Goal: Task Accomplishment & Management: Use online tool/utility

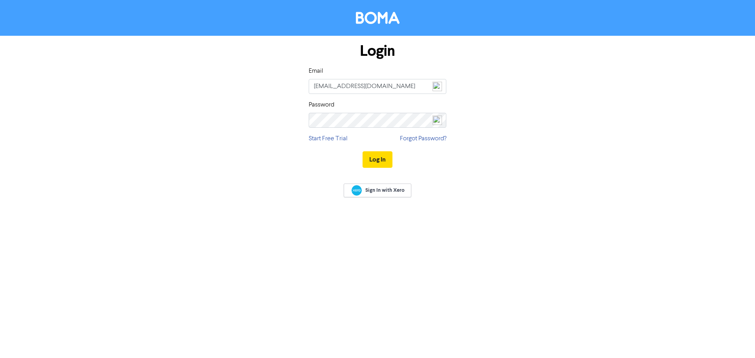
type input "[EMAIL_ADDRESS][DOMAIN_NAME]"
click at [372, 155] on button "Log In" at bounding box center [378, 159] width 30 height 17
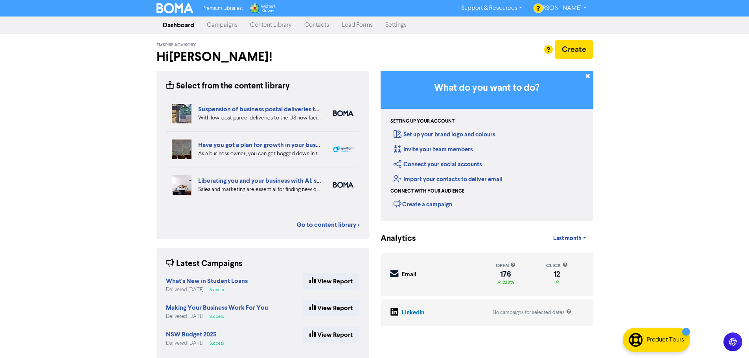
click at [228, 25] on link "Campaigns" at bounding box center [222, 25] width 43 height 16
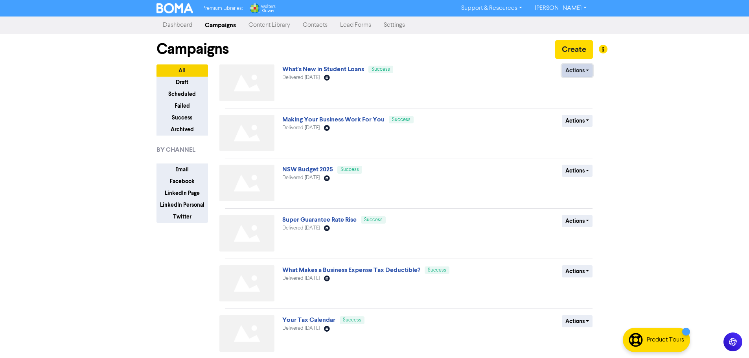
click at [589, 68] on button "Actions" at bounding box center [577, 71] width 31 height 12
click at [586, 87] on button "Duplicate" at bounding box center [594, 87] width 62 height 13
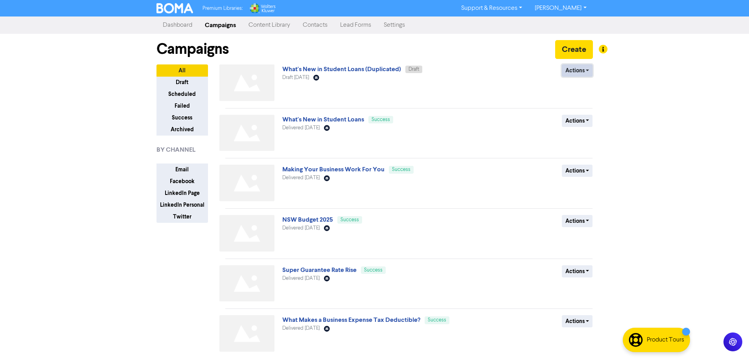
click at [587, 70] on button "Actions" at bounding box center [577, 71] width 31 height 12
click at [580, 112] on button "Rename" at bounding box center [594, 112] width 62 height 13
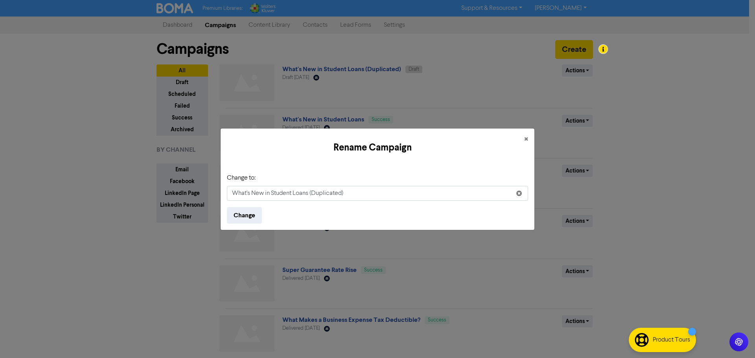
drag, startPoint x: 361, startPoint y: 193, endPoint x: 196, endPoint y: 194, distance: 164.9
click at [196, 194] on div "Rename Campaign × Change to: What's New in Student Loans (Duplicated) Change" at bounding box center [377, 179] width 755 height 358
type input "The ATO's New Tax Toolkit for Small Business Owners"
click at [256, 216] on button "Change" at bounding box center [244, 215] width 35 height 17
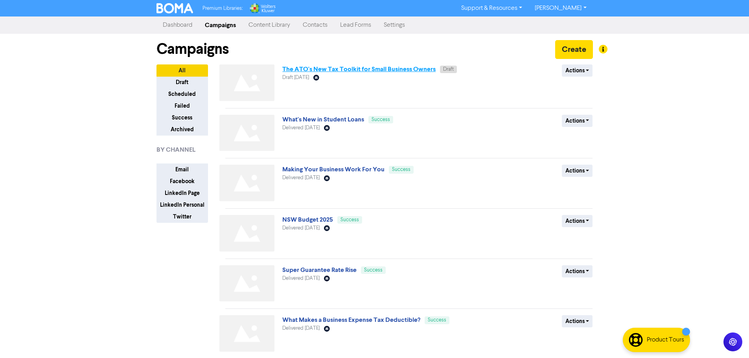
click at [413, 71] on link "The ATO's New Tax Toolkit for Small Business Owners" at bounding box center [358, 69] width 153 height 8
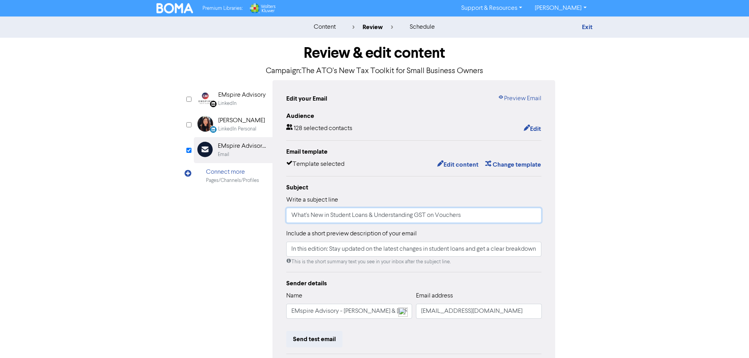
drag, startPoint x: 477, startPoint y: 215, endPoint x: 243, endPoint y: 225, distance: 234.7
click at [243, 225] on div "LinkedIn Page Created with Sketch. EMspire Advisory LinkedIn LinkedIn Personal …" at bounding box center [375, 247] width 362 height 334
drag, startPoint x: 439, startPoint y: 214, endPoint x: 299, endPoint y: 218, distance: 139.7
click at [290, 220] on input "The ATO's New Tax Toolkit for Small Business Owners" at bounding box center [414, 215] width 256 height 15
type input "The ATO's New Tax Toolkit for Small Business Owners"
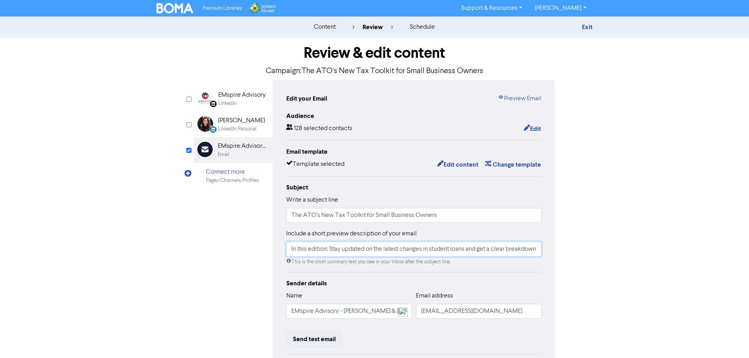
click at [338, 252] on input "In this edition: Stay updated on the latest changes in student loans and get a …" at bounding box center [414, 249] width 256 height 15
drag, startPoint x: 330, startPoint y: 252, endPoint x: 516, endPoint y: 255, distance: 185.7
click at [552, 258] on div "Edit your Email Preview Email Audience 128 selected contacts Edit Email templat…" at bounding box center [414, 247] width 283 height 334
paste input "The ATO has released a new Tax Time Toolkit designed to help small business own…"
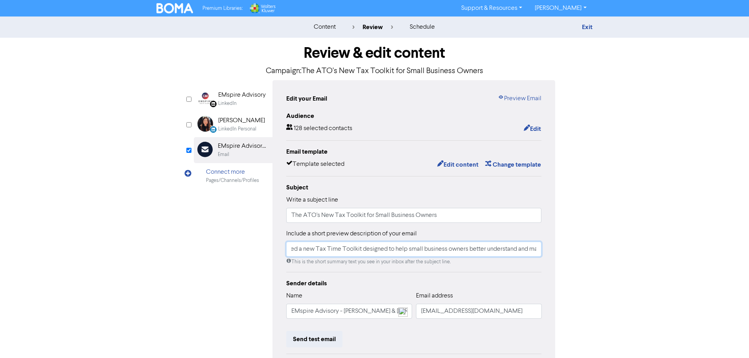
scroll to position [0, 164]
click at [419, 253] on input "In this edition: The ATO has released a new Tax Time Toolkit designed to help s…" at bounding box center [414, 249] width 256 height 15
type input "In this edition: The ATO has released a new Tax Time Toolkit designed to help s…"
click at [454, 162] on button "Edit content" at bounding box center [458, 165] width 42 height 10
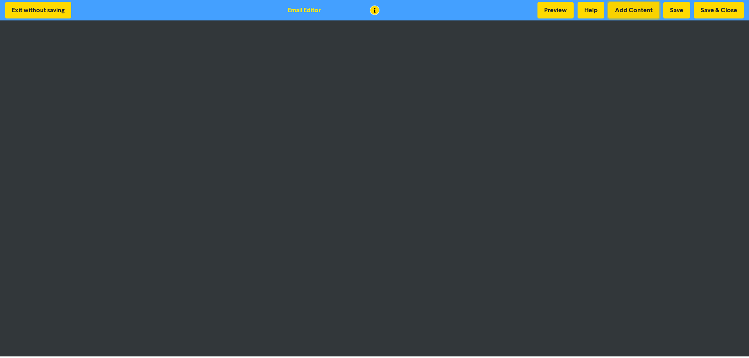
click at [638, 9] on button "Add Content" at bounding box center [634, 10] width 51 height 17
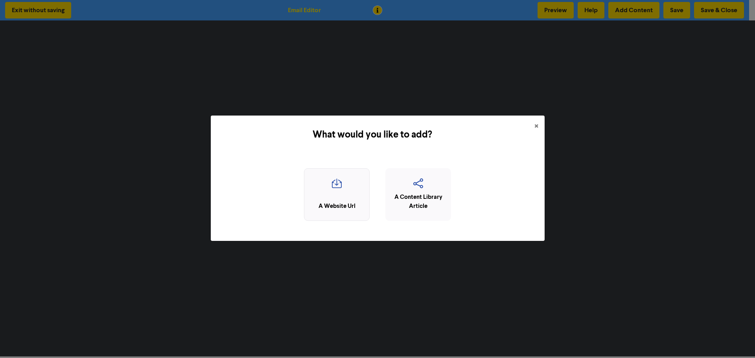
click at [345, 190] on icon "button" at bounding box center [336, 186] width 57 height 15
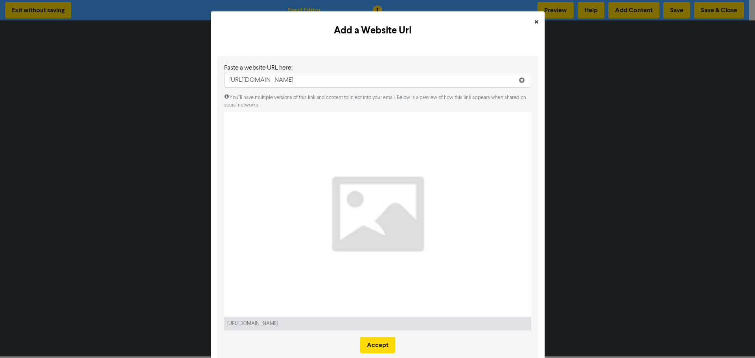
type input "https://www.emspire.com.au/the-atos-new-tax-toolkit-for-small-business-owners/"
click at [535, 21] on span "×" at bounding box center [537, 23] width 4 height 12
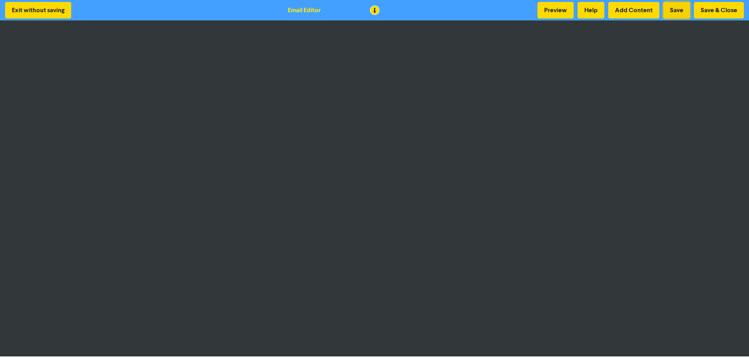
click at [674, 8] on button "Save" at bounding box center [677, 10] width 27 height 17
click at [634, 12] on button "Add Content" at bounding box center [634, 10] width 51 height 17
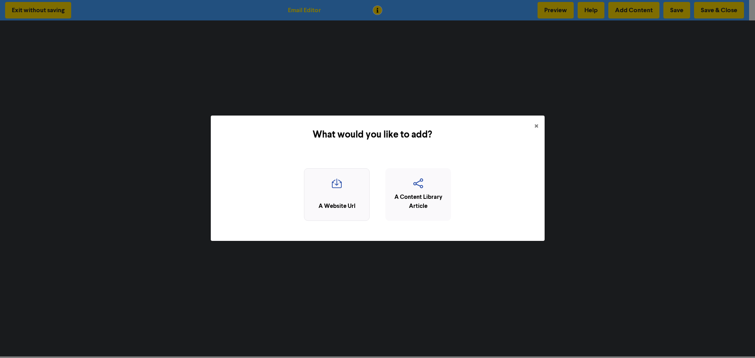
click at [351, 189] on icon "button" at bounding box center [336, 186] width 57 height 15
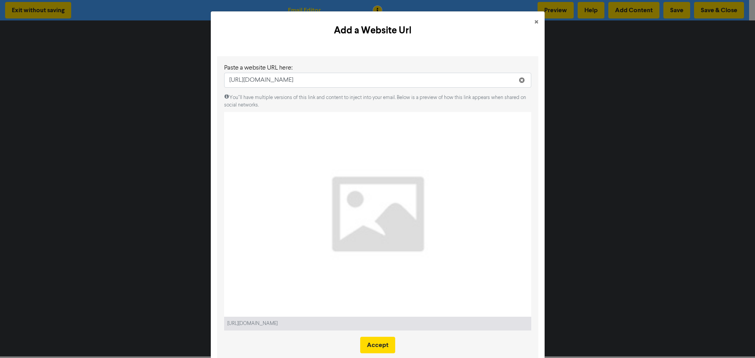
type input "https://www.emspire.com.au/how-your-accountant-supports-business-development/"
drag, startPoint x: 214, startPoint y: 30, endPoint x: 227, endPoint y: 22, distance: 15.2
click at [227, 22] on div "Add a Website Url ×" at bounding box center [378, 30] width 334 height 39
click at [535, 20] on button "×" at bounding box center [536, 22] width 17 height 22
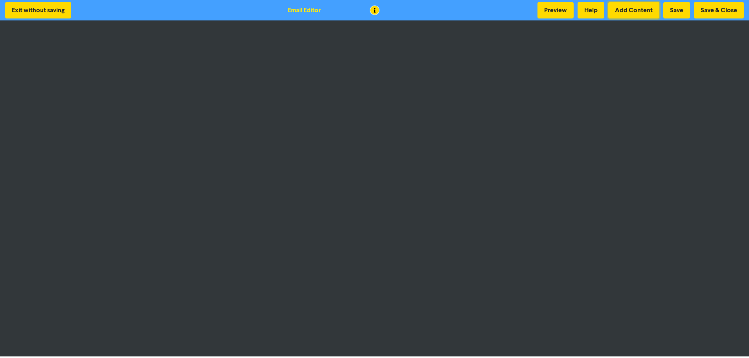
scroll to position [1, 0]
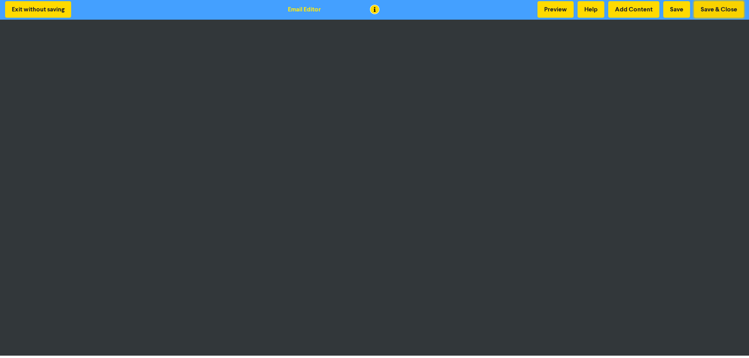
click at [711, 6] on button "Save & Close" at bounding box center [719, 9] width 50 height 17
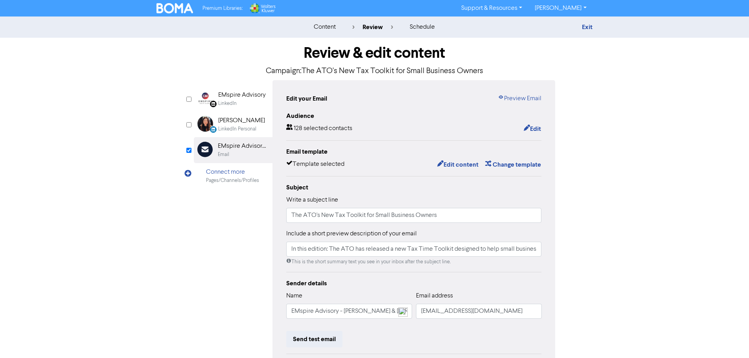
click at [166, 9] on img at bounding box center [175, 8] width 37 height 10
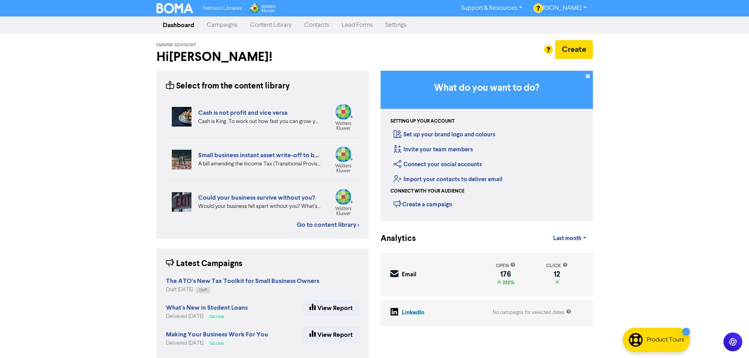
click at [529, 5] on link "Support & Resources" at bounding box center [492, 8] width 74 height 13
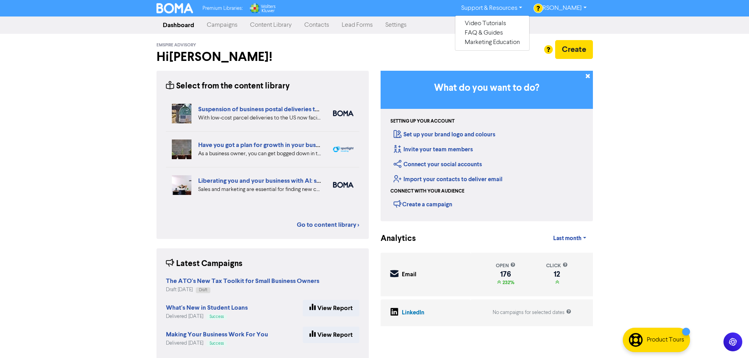
click at [173, 7] on img at bounding box center [175, 8] width 37 height 10
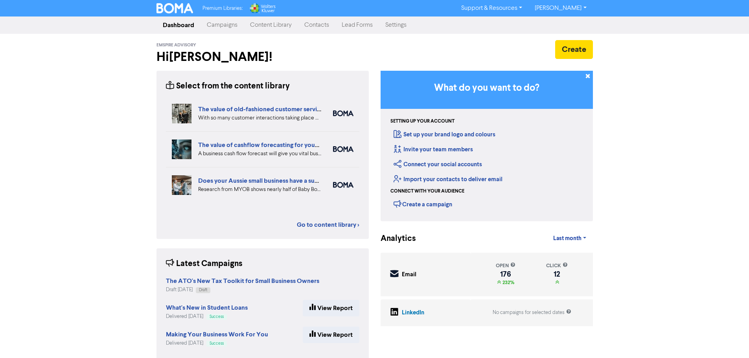
scroll to position [14, 0]
